Goal: Check status: Check status

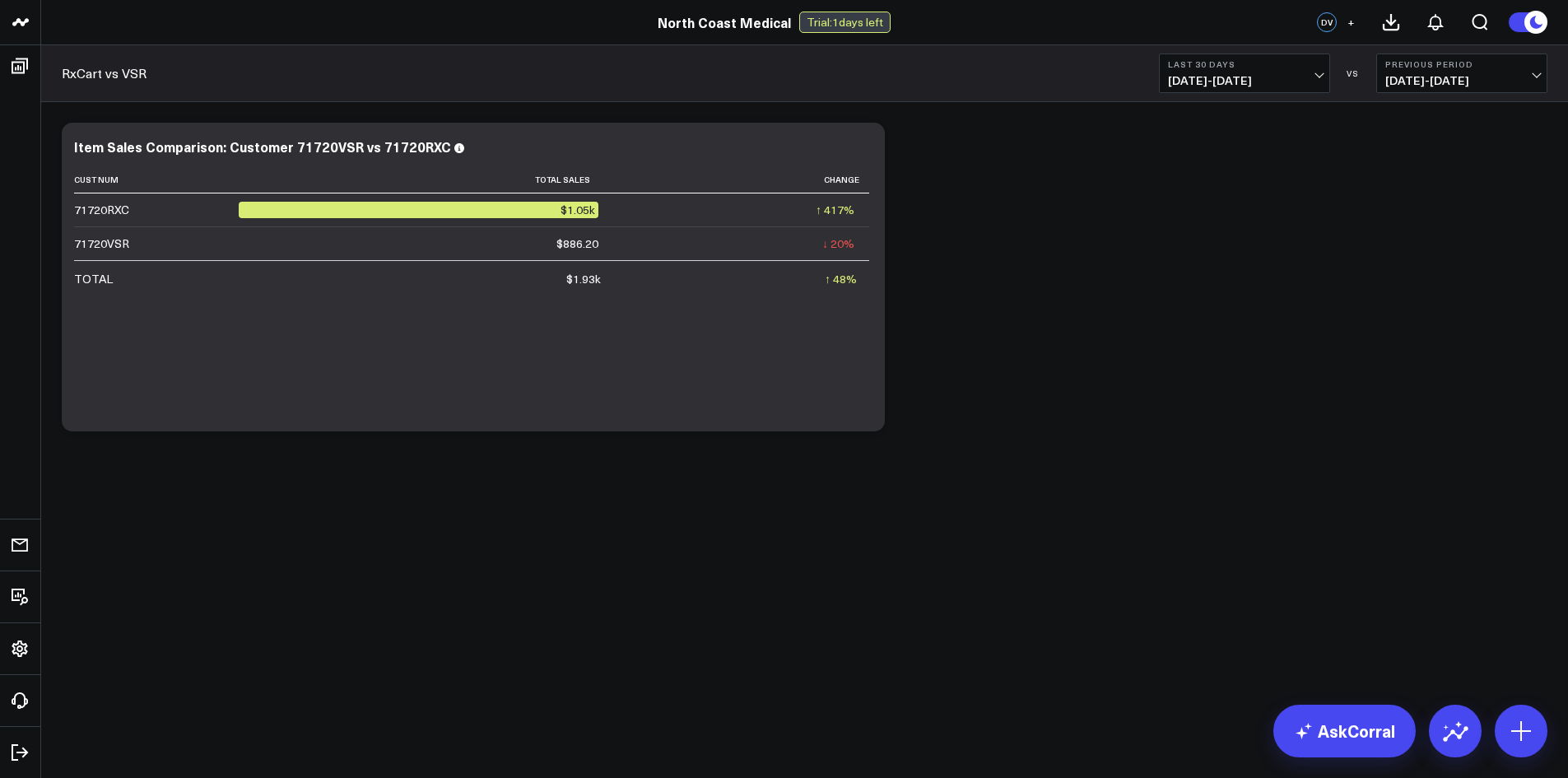
click at [1255, 75] on span "[DATE] - [DATE]" at bounding box center [1245, 81] width 153 height 13
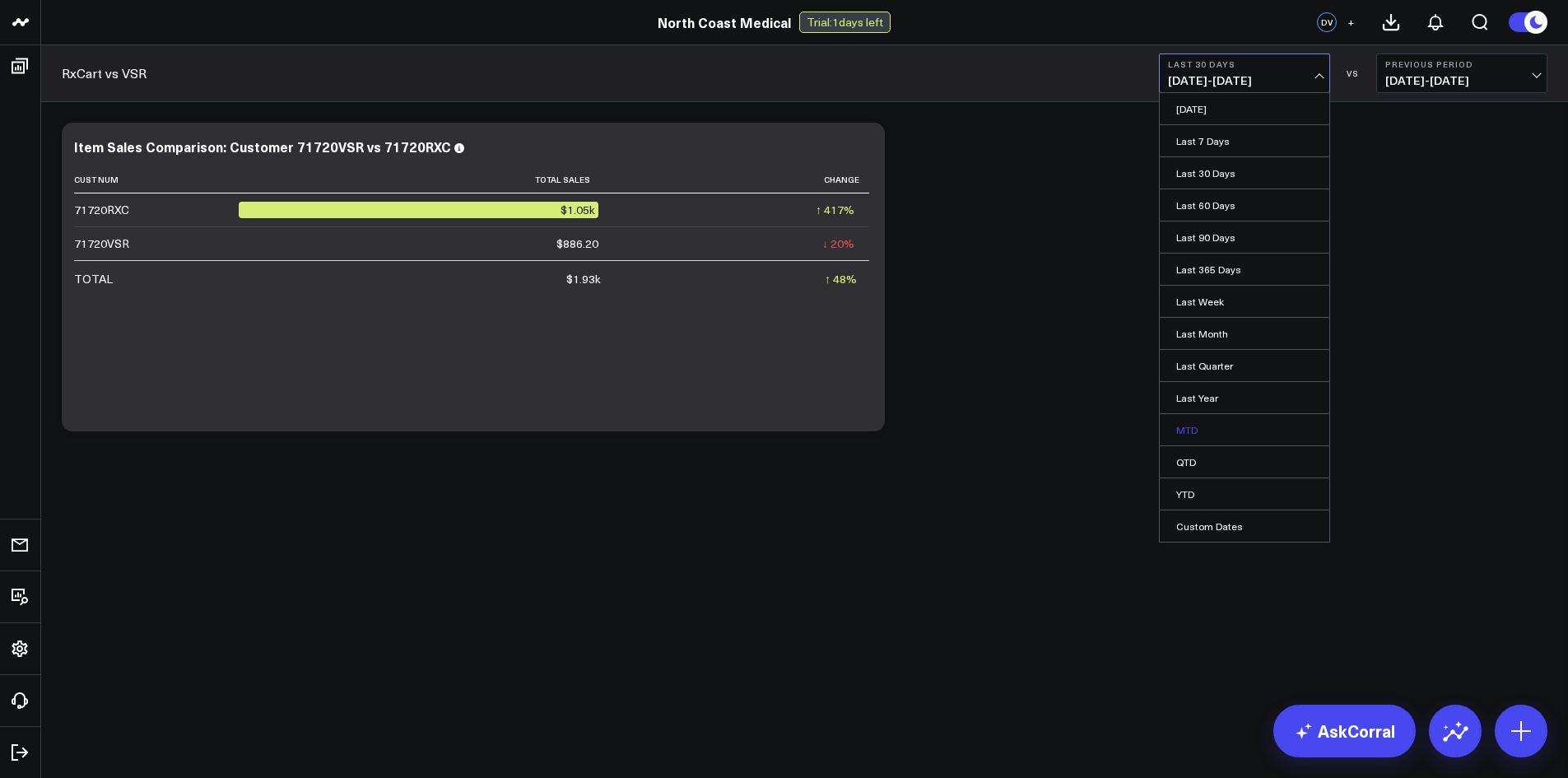
click at [1209, 431] on link "MTD" at bounding box center [1245, 430] width 170 height 32
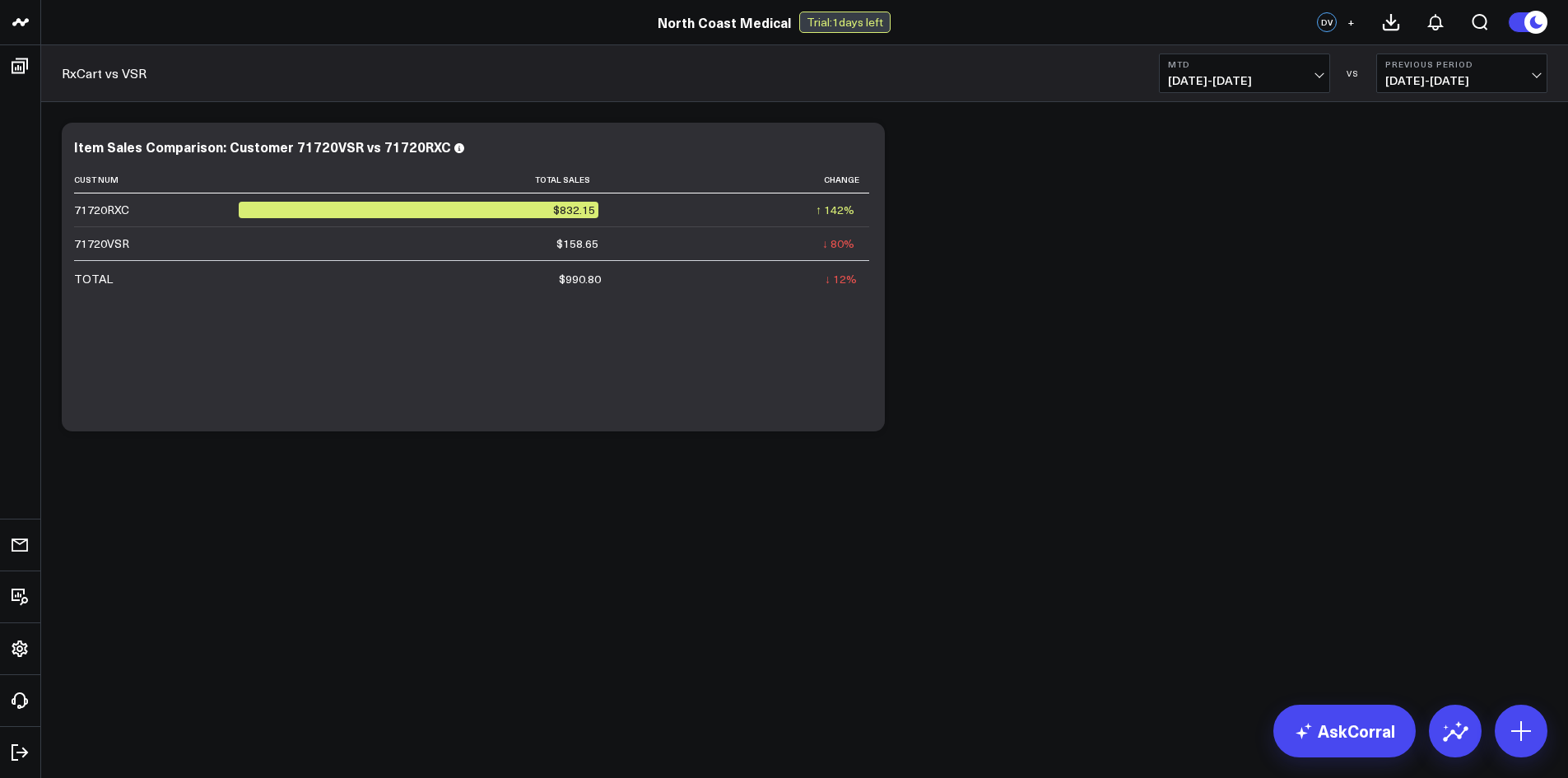
click at [1443, 91] on button "Previous Period 07/20/25 - 07/31/25" at bounding box center [1462, 72] width 172 height 39
click at [1428, 147] on link "MoM" at bounding box center [1462, 141] width 170 height 32
